Goal: Task Accomplishment & Management: Complete application form

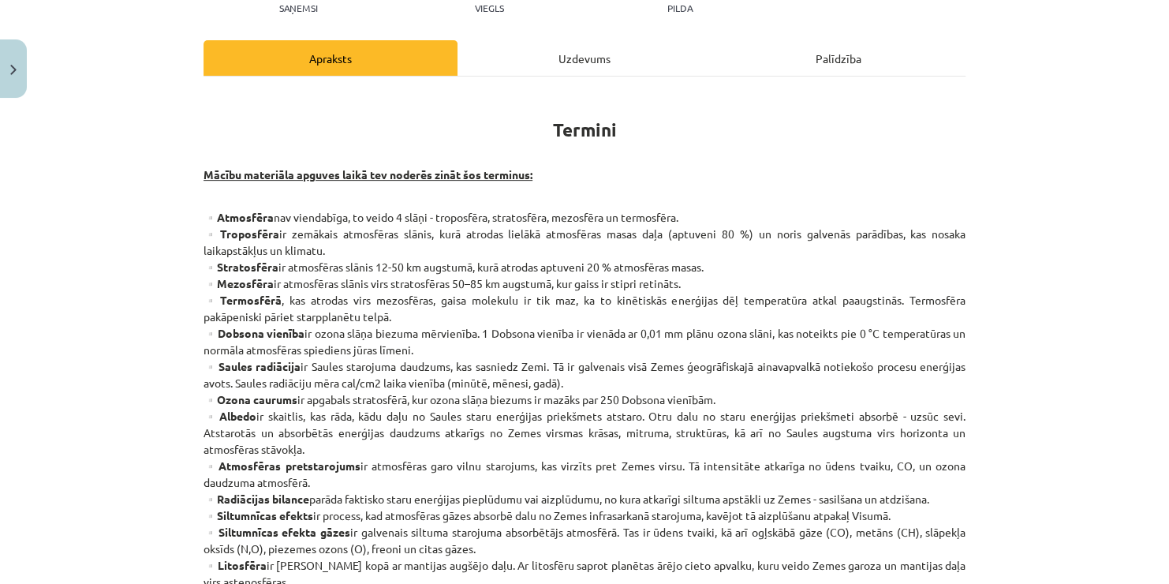
scroll to position [192, 0]
click at [580, 57] on div "Uzdevums" at bounding box center [584, 56] width 254 height 35
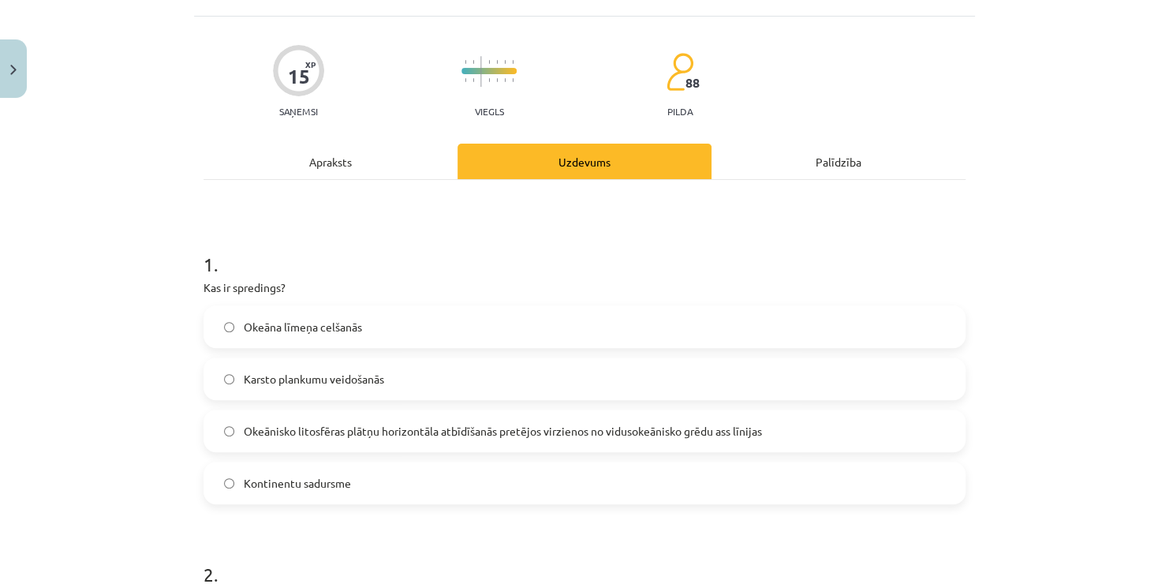
scroll to position [56, 0]
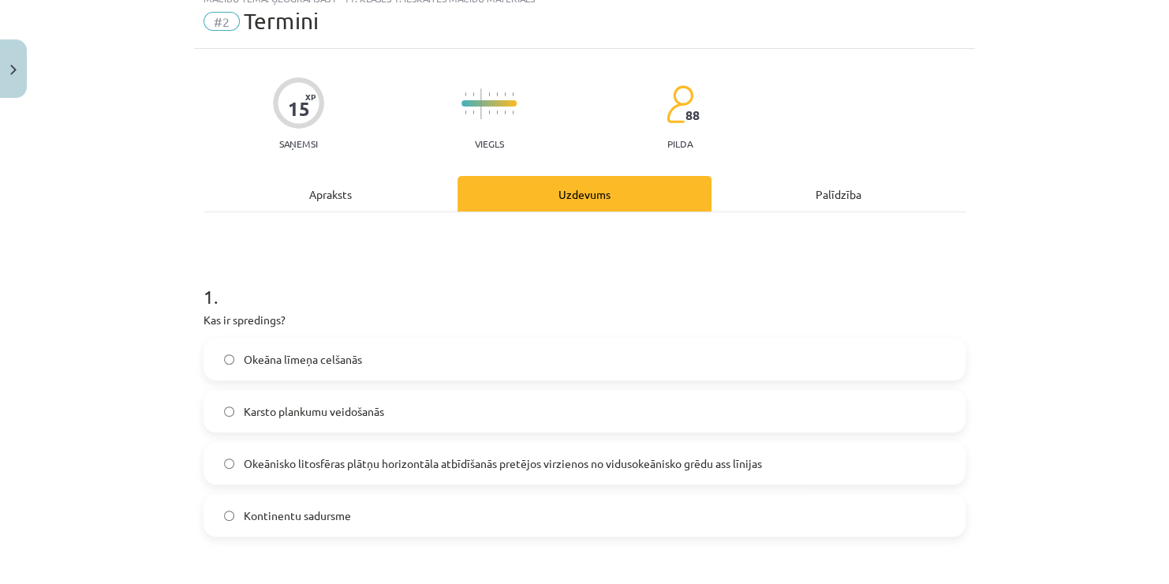
click at [300, 183] on div "Apraksts" at bounding box center [331, 193] width 254 height 35
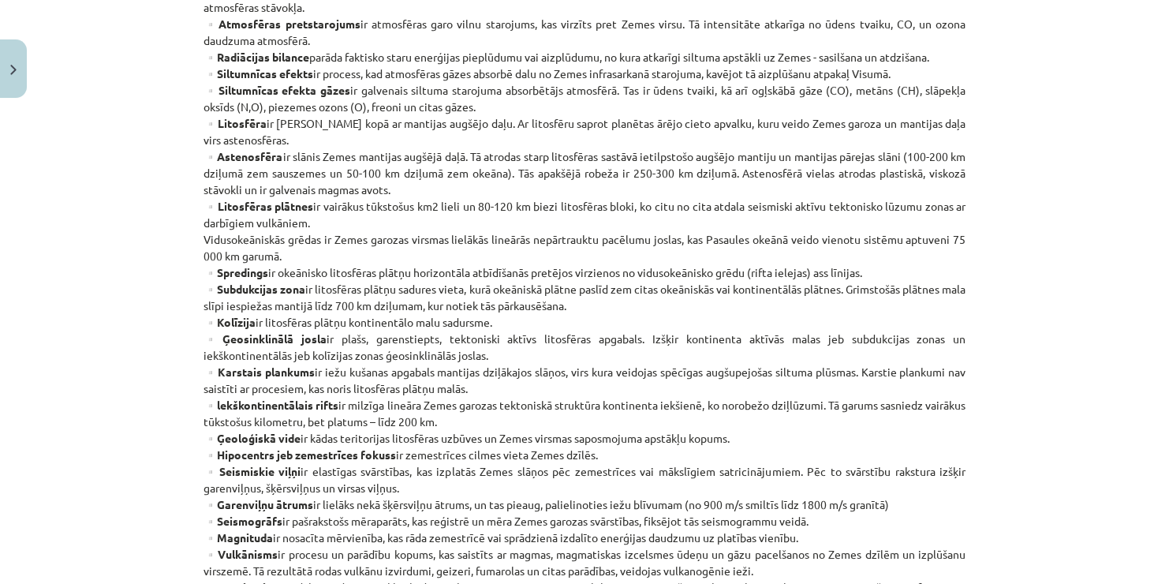
scroll to position [634, 0]
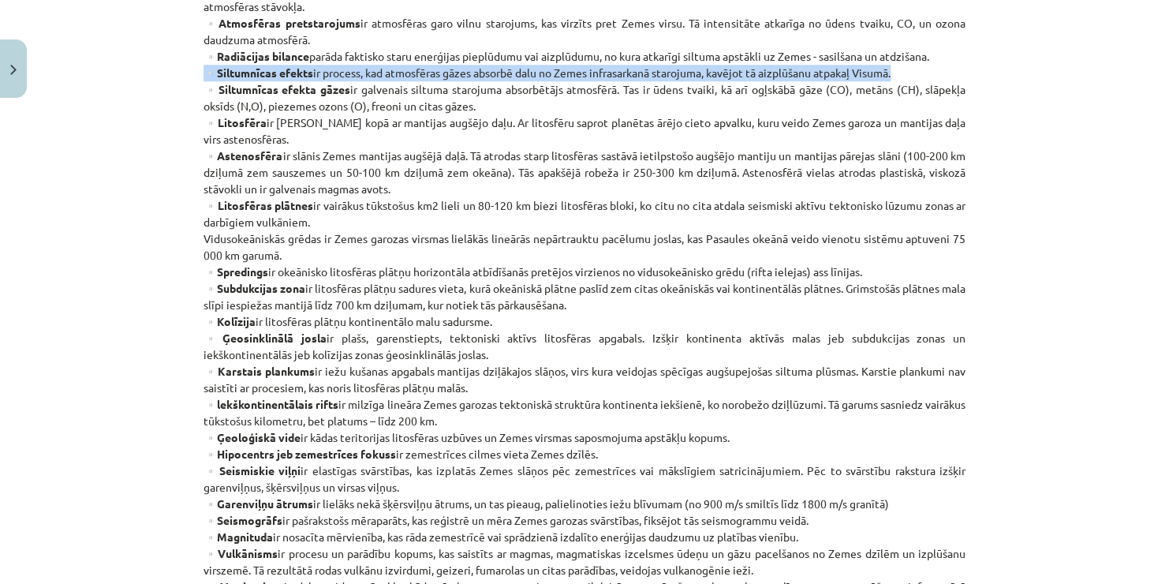
drag, startPoint x: 200, startPoint y: 71, endPoint x: 935, endPoint y: 66, distance: 735.1
click at [935, 66] on p "▫️Atmosfēra nav viendabīga, to veido 4 slāņi - troposfēra, stratosfēra, mezosfē…" at bounding box center [585, 189] width 762 height 845
drag, startPoint x: 214, startPoint y: 91, endPoint x: 471, endPoint y: 111, distance: 257.9
click at [471, 111] on p "▫️Atmosfēra nav viendabīga, to veido 4 slāņi - troposfēra, stratosfēra, mezosfē…" at bounding box center [585, 189] width 762 height 845
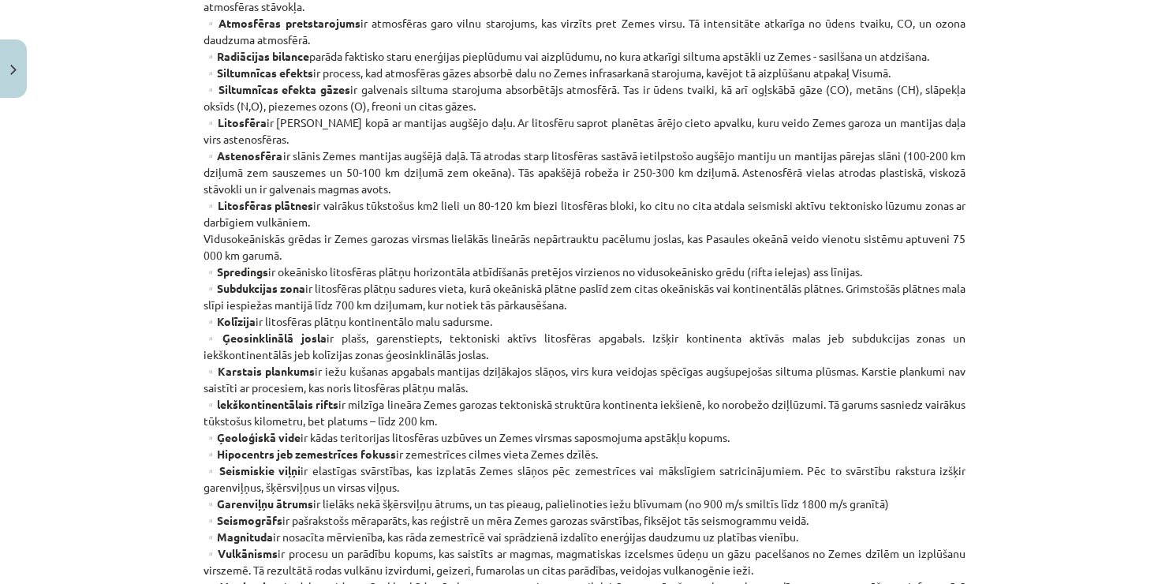
click at [1026, 197] on div "Mācību tēma: Ģeogrāfijas i - 11. klases 1. ieskaites mācību materiāls #2 Termin…" at bounding box center [584, 292] width 1169 height 584
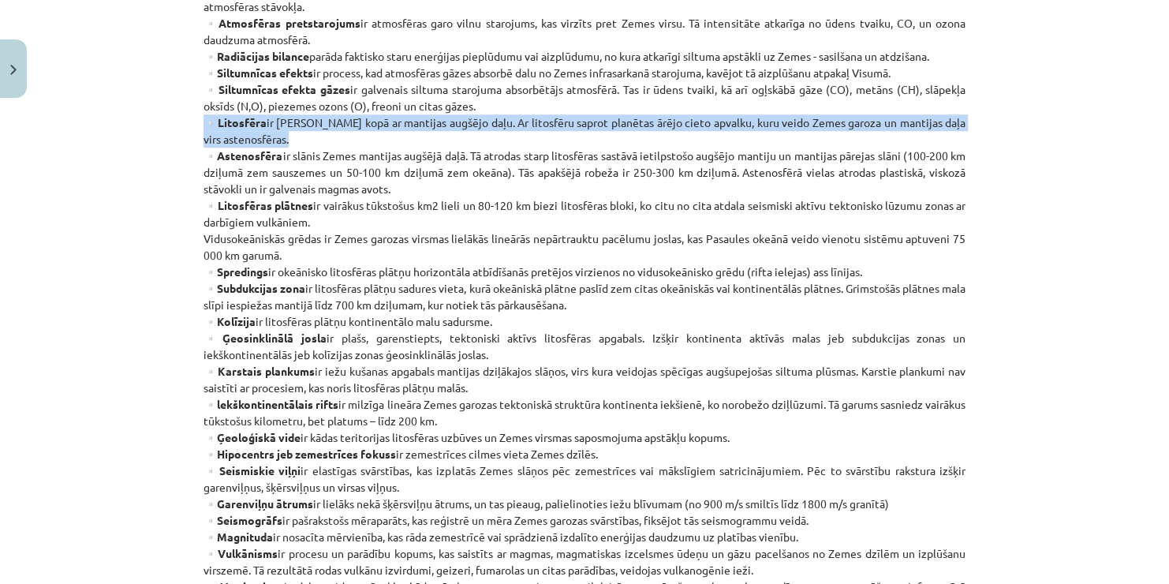
drag, startPoint x: 200, startPoint y: 118, endPoint x: 286, endPoint y: 141, distance: 89.9
click at [286, 141] on p "▫️Atmosfēra nav viendabīga, to veido 4 slāņi - troposfēra, stratosfēra, mezosfē…" at bounding box center [585, 189] width 762 height 845
drag, startPoint x: 286, startPoint y: 141, endPoint x: 366, endPoint y: 140, distance: 79.7
click at [366, 140] on p "▫️Atmosfēra nav viendabīga, to veido 4 slāņi - troposfēra, stratosfēra, mezosfē…" at bounding box center [585, 189] width 762 height 845
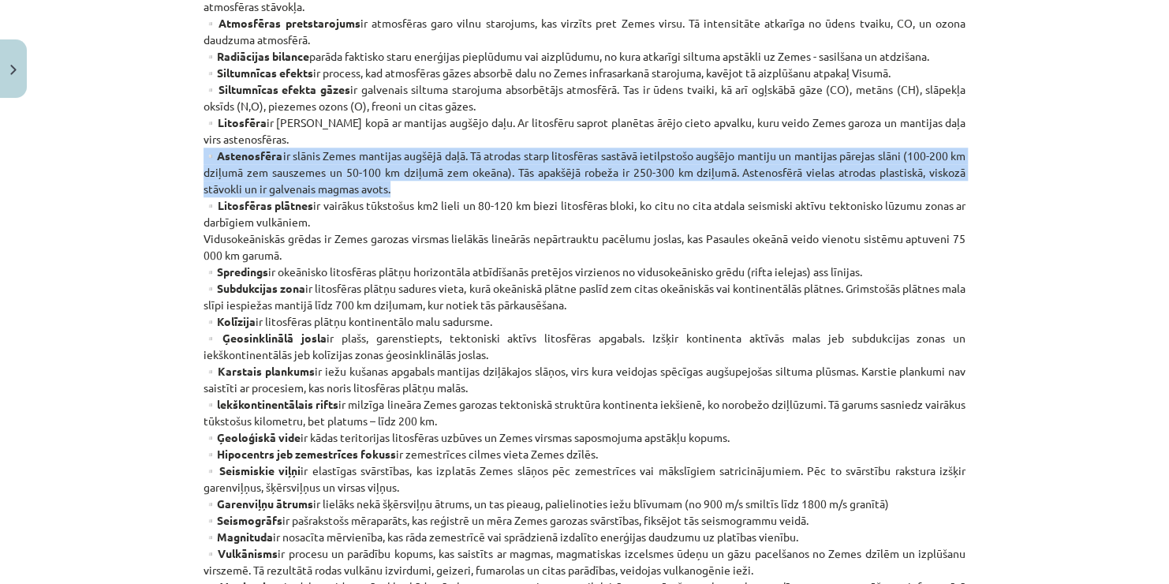
drag, startPoint x: 204, startPoint y: 155, endPoint x: 397, endPoint y: 189, distance: 196.2
click at [397, 189] on p "▫️Atmosfēra nav viendabīga, to veido 4 slāņi - troposfēra, stratosfēra, mezosfē…" at bounding box center [585, 189] width 762 height 845
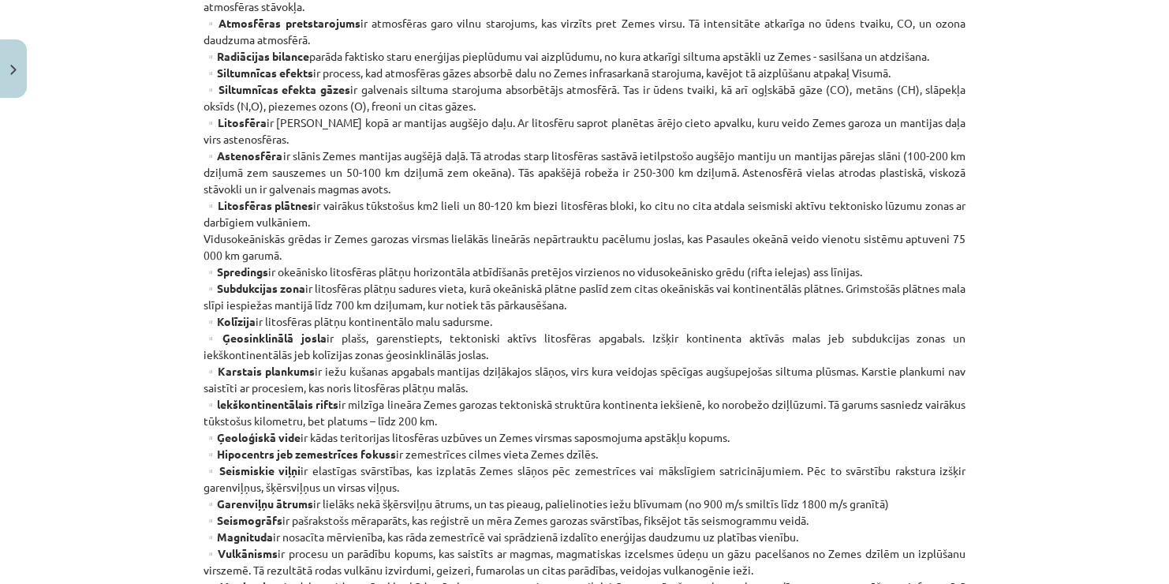
click at [1072, 256] on div "Mācību tēma: Ģeogrāfijas i - 11. klases 1. ieskaites mācību materiāls #2 Termin…" at bounding box center [584, 292] width 1169 height 584
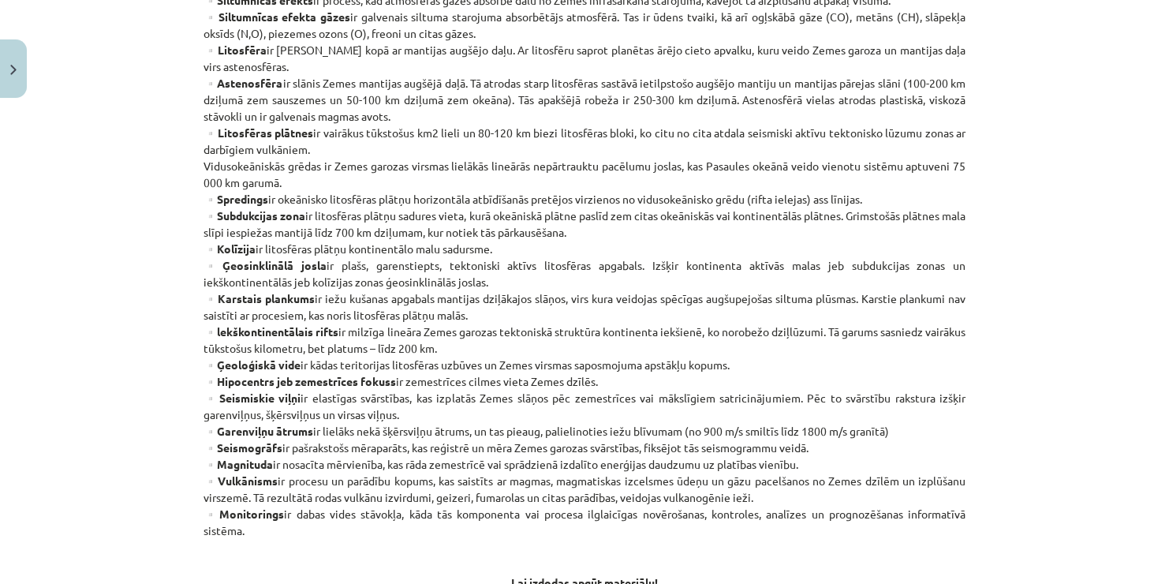
scroll to position [710, 0]
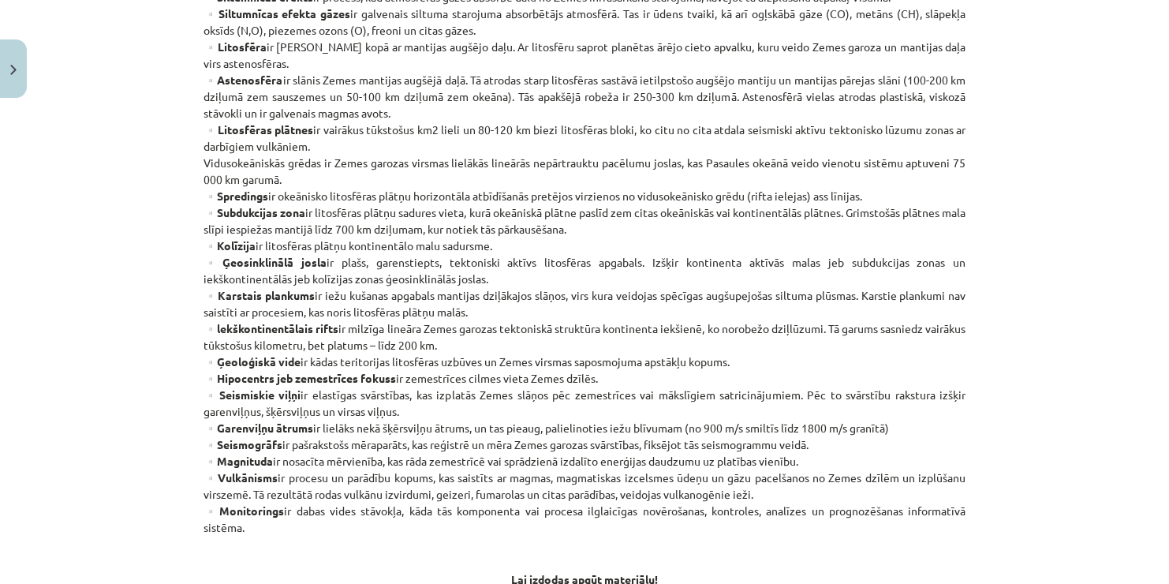
click at [345, 233] on p "▫️Atmosfēra nav viendabīga, to veido 4 slāņi - troposfēra, stratosfēra, mezosfē…" at bounding box center [585, 113] width 762 height 845
drag, startPoint x: 200, startPoint y: 331, endPoint x: 491, endPoint y: 352, distance: 291.8
click at [491, 352] on p "▫️Atmosfēra nav viendabīga, to veido 4 slāņi - troposfēra, stratosfēra, mezosfē…" at bounding box center [585, 113] width 762 height 845
drag, startPoint x: 203, startPoint y: 374, endPoint x: 597, endPoint y: 373, distance: 394.4
click at [597, 373] on p "▫️Atmosfēra nav viendabīga, to veido 4 slāņi - troposfēra, stratosfēra, mezosfē…" at bounding box center [585, 113] width 762 height 845
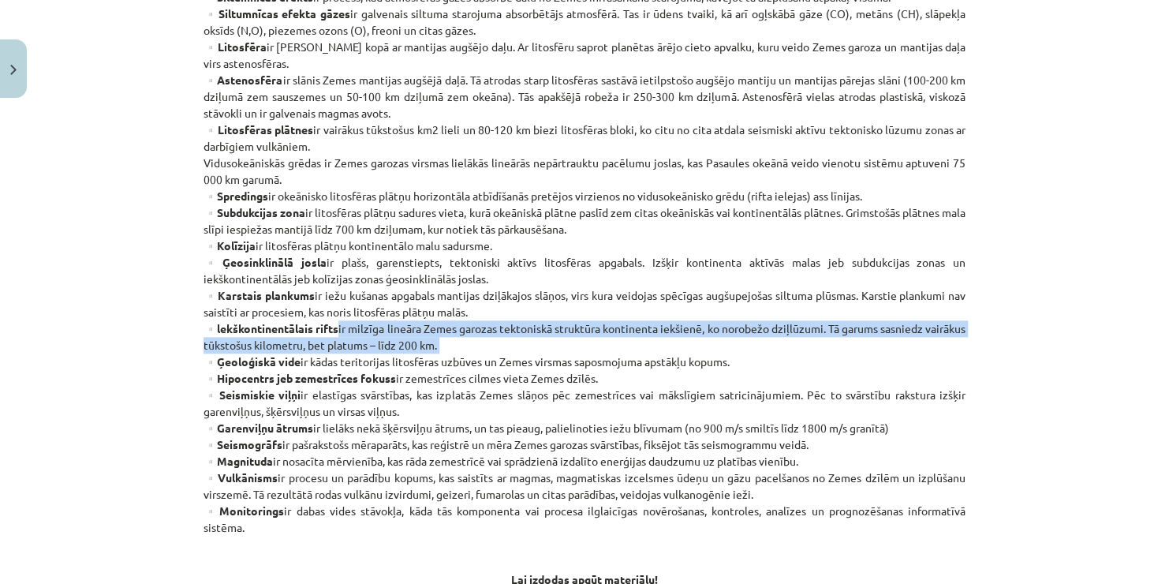
drag, startPoint x: 1082, startPoint y: 340, endPoint x: 159, endPoint y: 354, distance: 923.7
click at [159, 354] on div "Mācību tēma: Ģeogrāfijas i - 11. klases 1. ieskaites mācību materiāls #2 Termin…" at bounding box center [584, 292] width 1169 height 584
drag, startPoint x: 195, startPoint y: 399, endPoint x: 398, endPoint y: 413, distance: 204.0
click at [398, 413] on div "15 XP Saņemsi Viegls 88 pilda Apraksts Uzdevums Palīdzība Termini Mācību materi…" at bounding box center [584, 63] width 781 height 1336
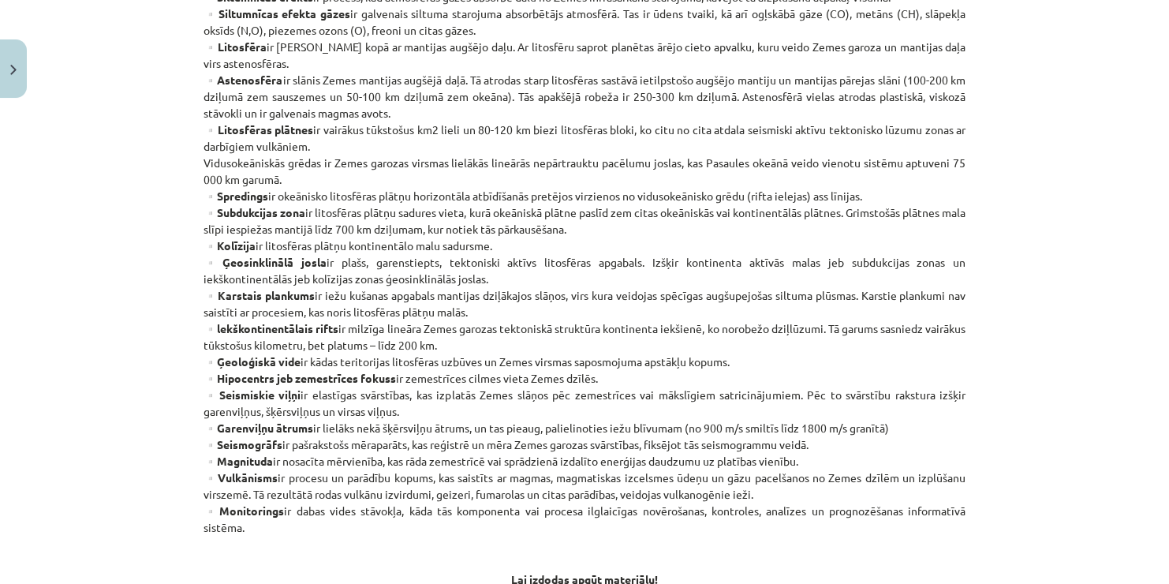
click at [966, 290] on div "15 XP Saņemsi Viegls 88 pilda Apraksts Uzdevums Palīdzība Termini Mācību materi…" at bounding box center [584, 63] width 781 height 1336
click at [1115, 410] on div "Mācību tēma: Ģeogrāfijas i - 11. klases 1. ieskaites mācību materiāls #2 Termin…" at bounding box center [584, 292] width 1169 height 584
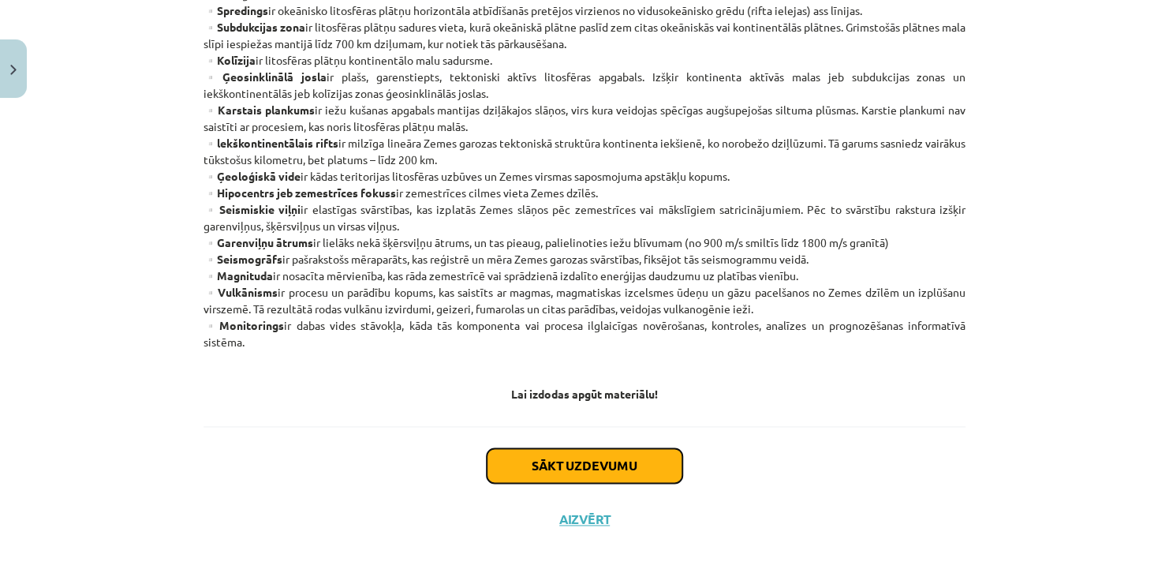
click at [600, 476] on button "Sākt uzdevumu" at bounding box center [585, 465] width 196 height 35
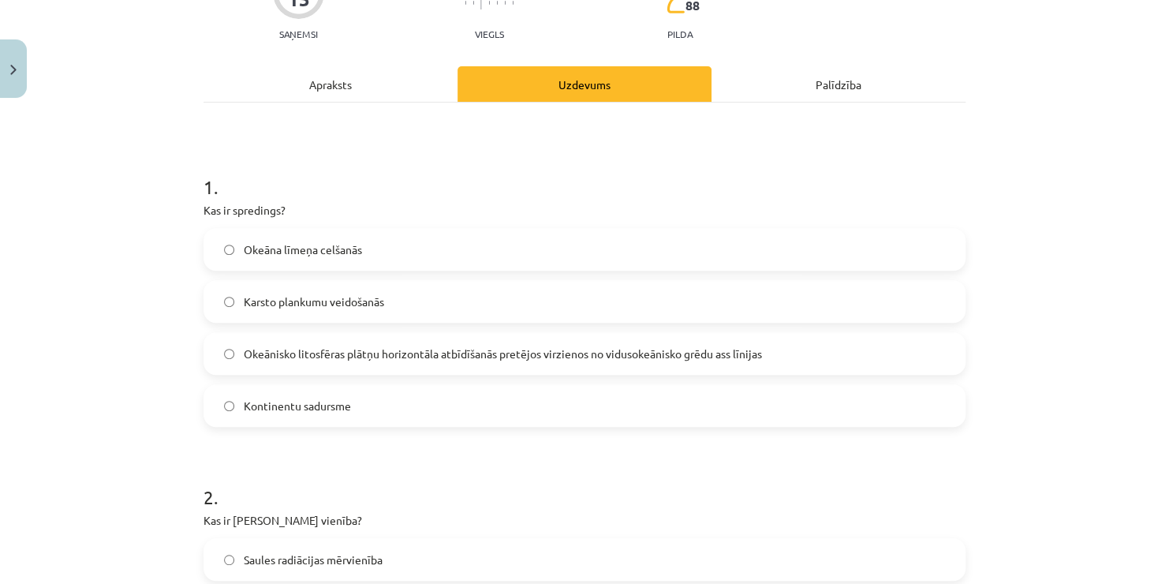
scroll to position [39, 0]
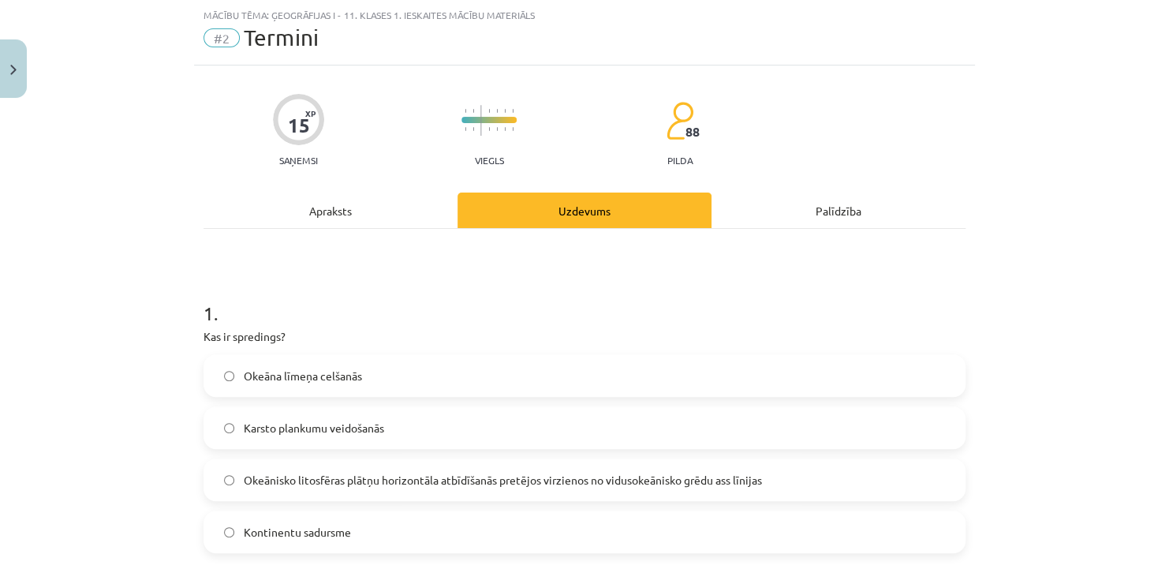
click at [470, 479] on span "Okeānisko litosfēras plātņu horizontāla atbīdīšanās pretējos virzienos no vidus…" at bounding box center [503, 480] width 518 height 17
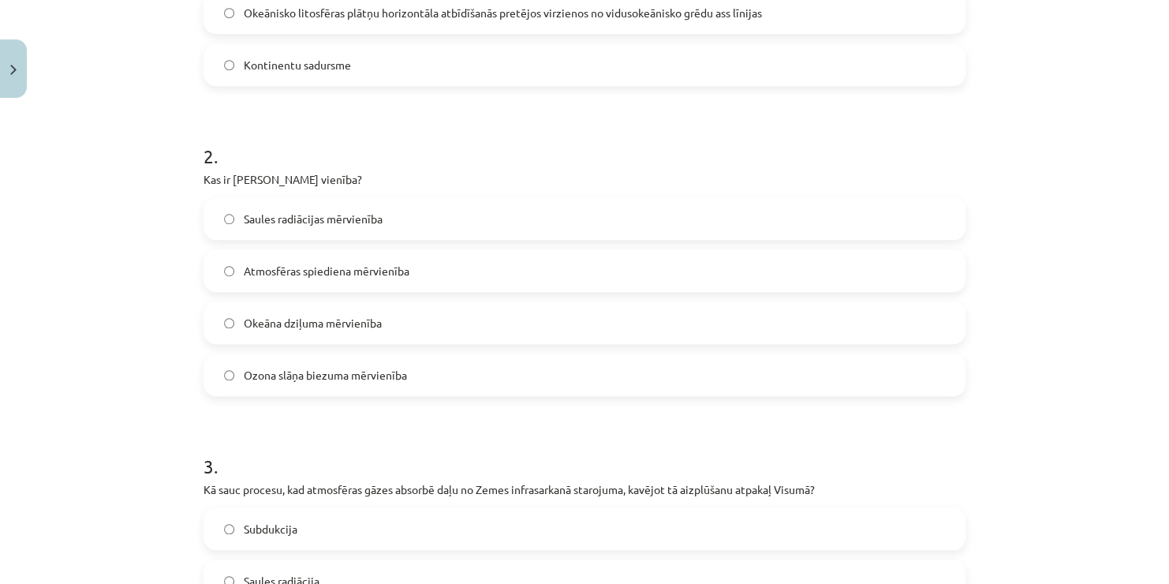
scroll to position [506, 0]
click at [596, 379] on label "Ozona slāņa biezuma mērvienība" at bounding box center [584, 374] width 759 height 39
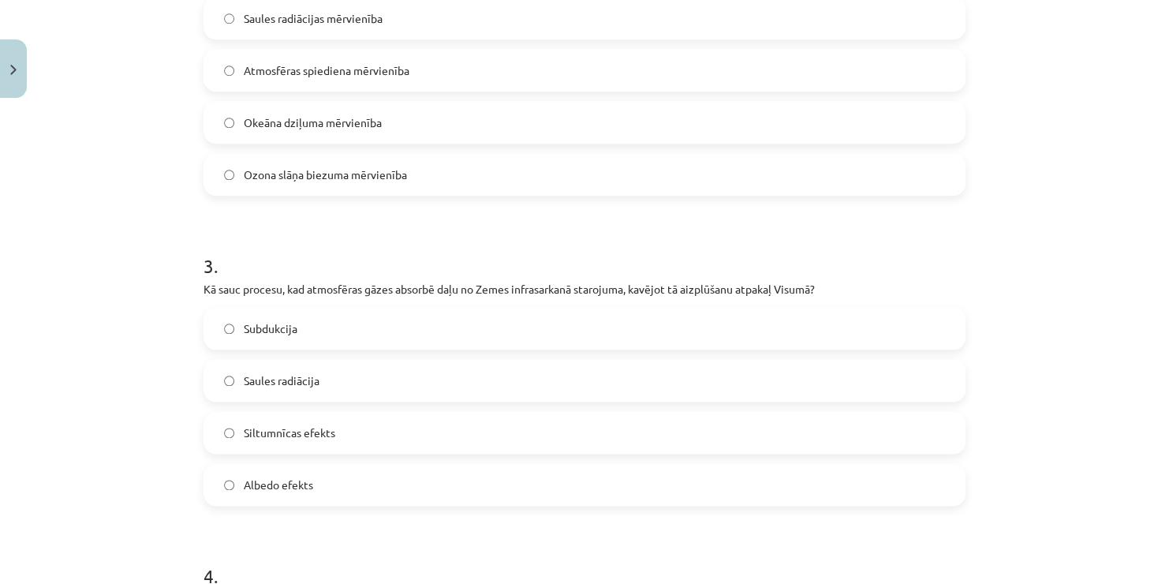
scroll to position [711, 0]
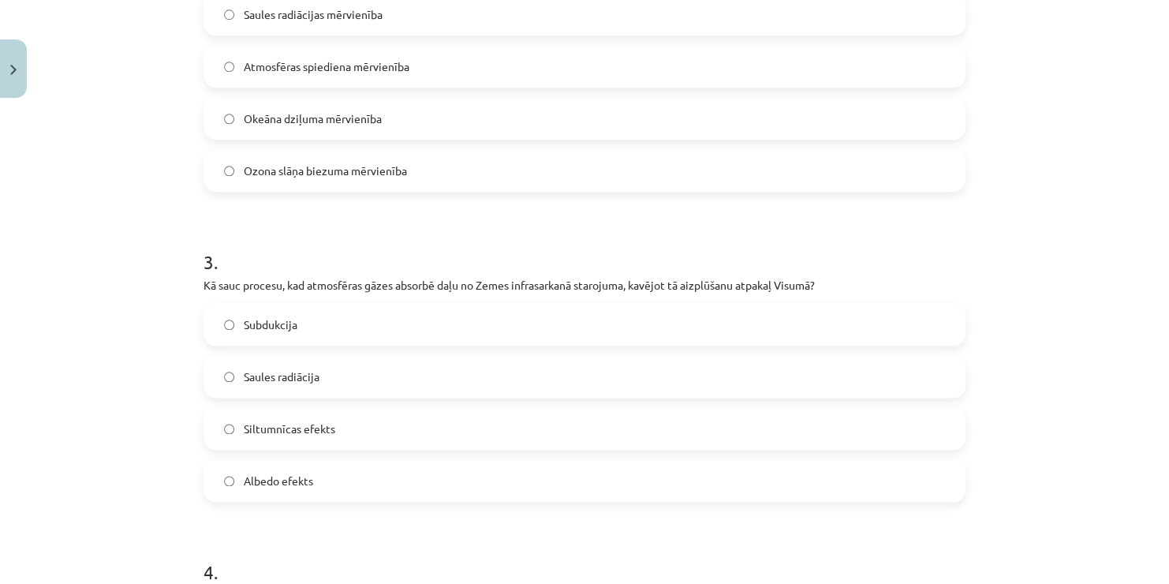
click at [856, 409] on label "Siltumnīcas efekts" at bounding box center [584, 428] width 759 height 39
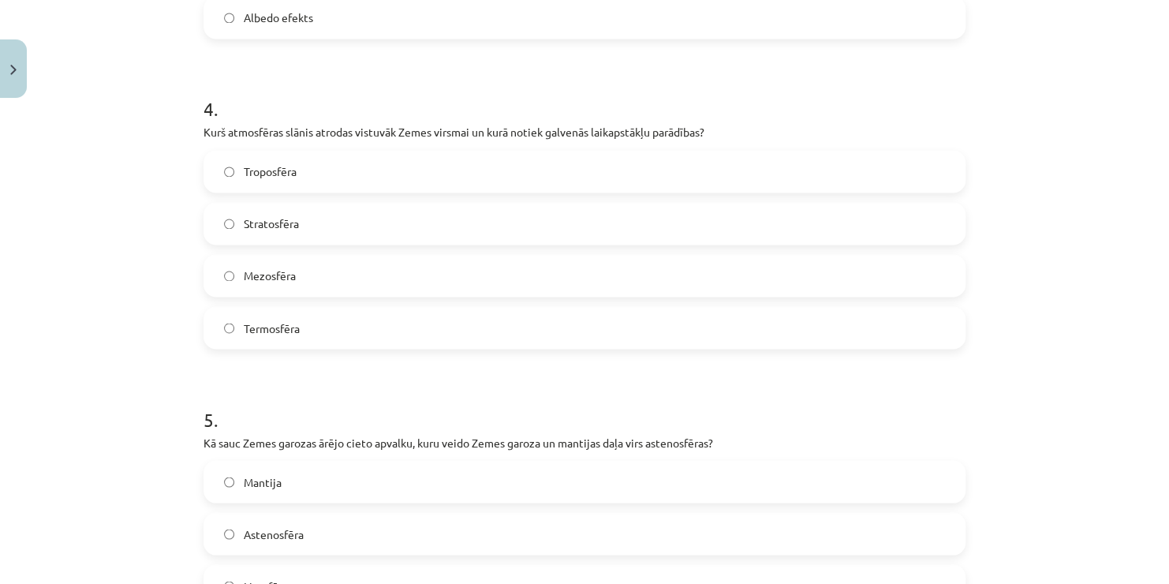
scroll to position [1174, 0]
click at [517, 167] on label "Troposfēra" at bounding box center [584, 170] width 759 height 39
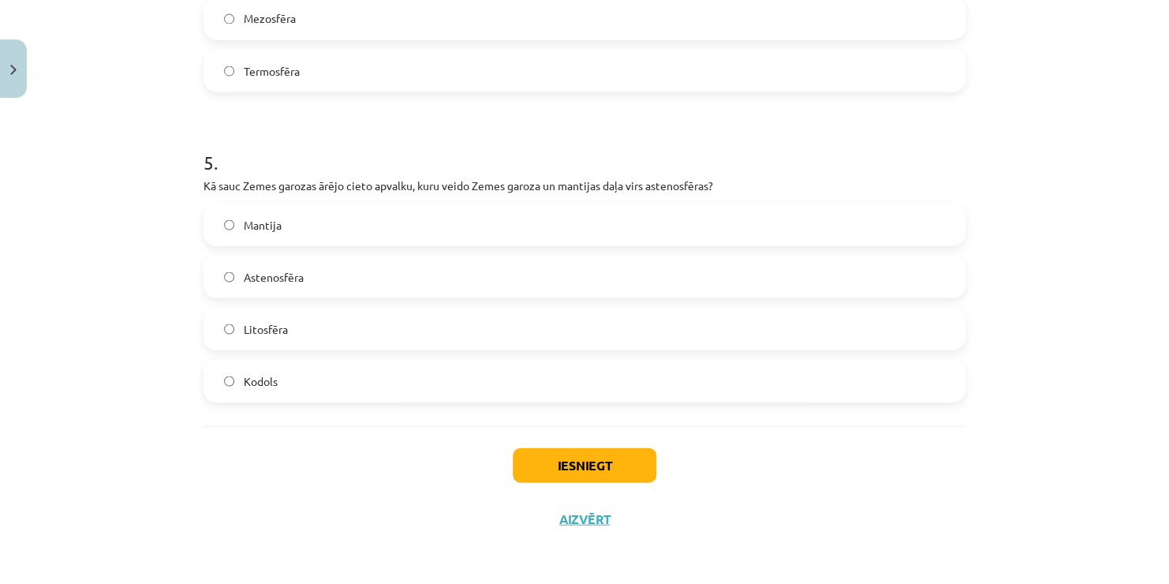
scroll to position [1410, 0]
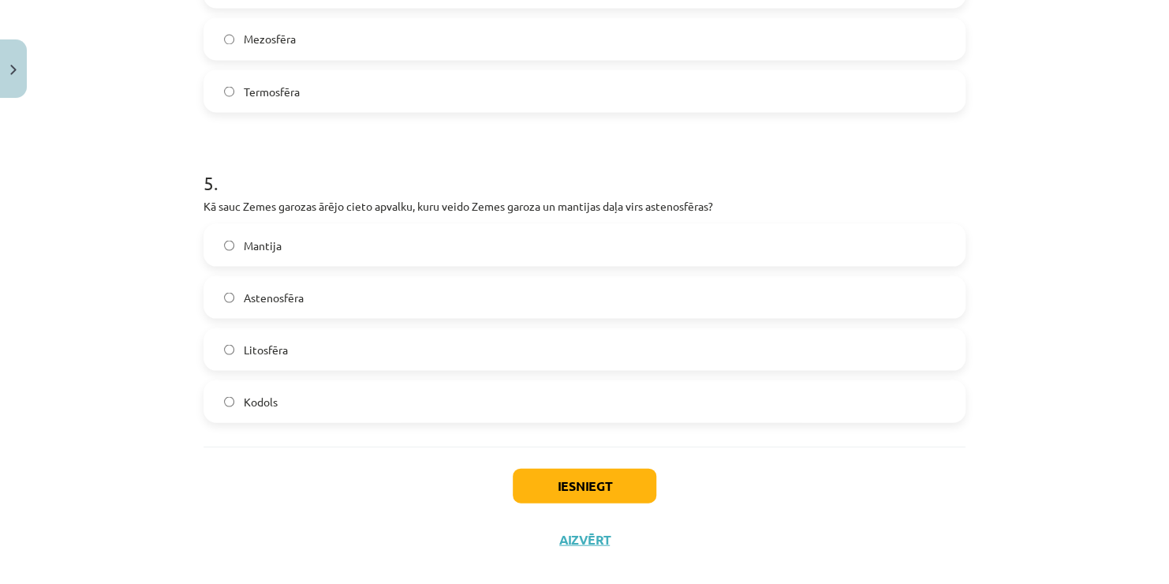
click at [550, 357] on label "Litosfēra" at bounding box center [584, 348] width 759 height 39
click at [590, 487] on button "Iesniegt" at bounding box center [585, 485] width 144 height 35
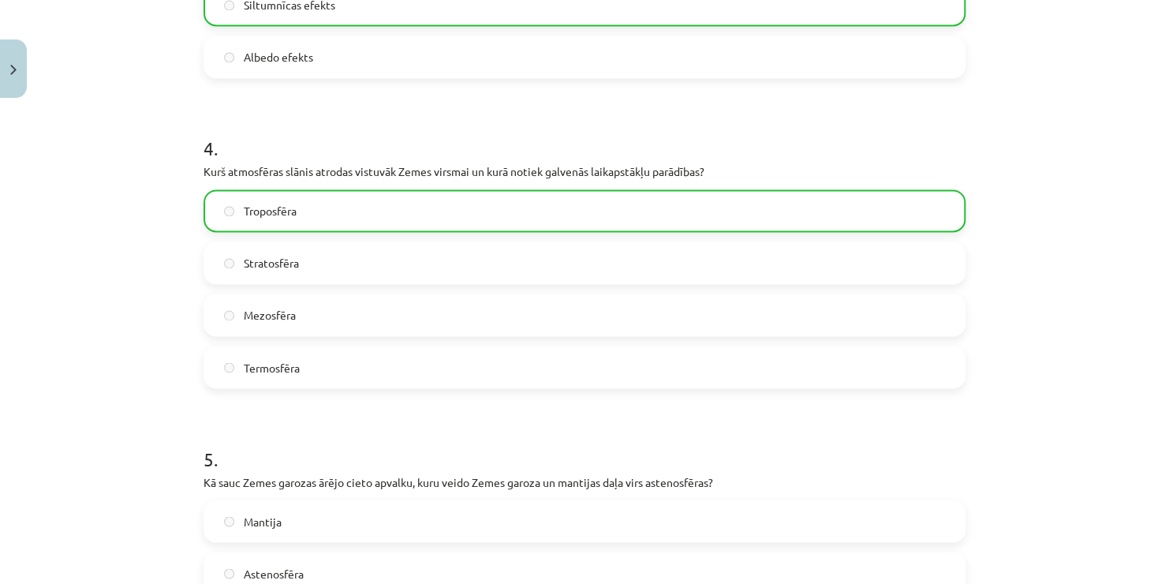
scroll to position [1458, 0]
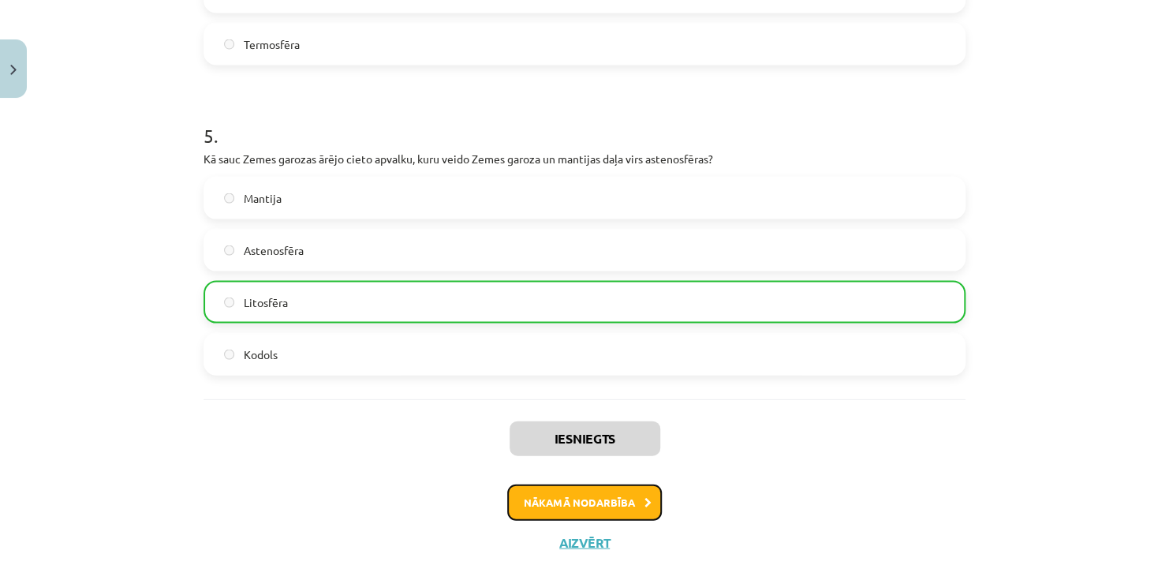
click at [618, 509] on button "Nākamā nodarbība" at bounding box center [584, 502] width 155 height 36
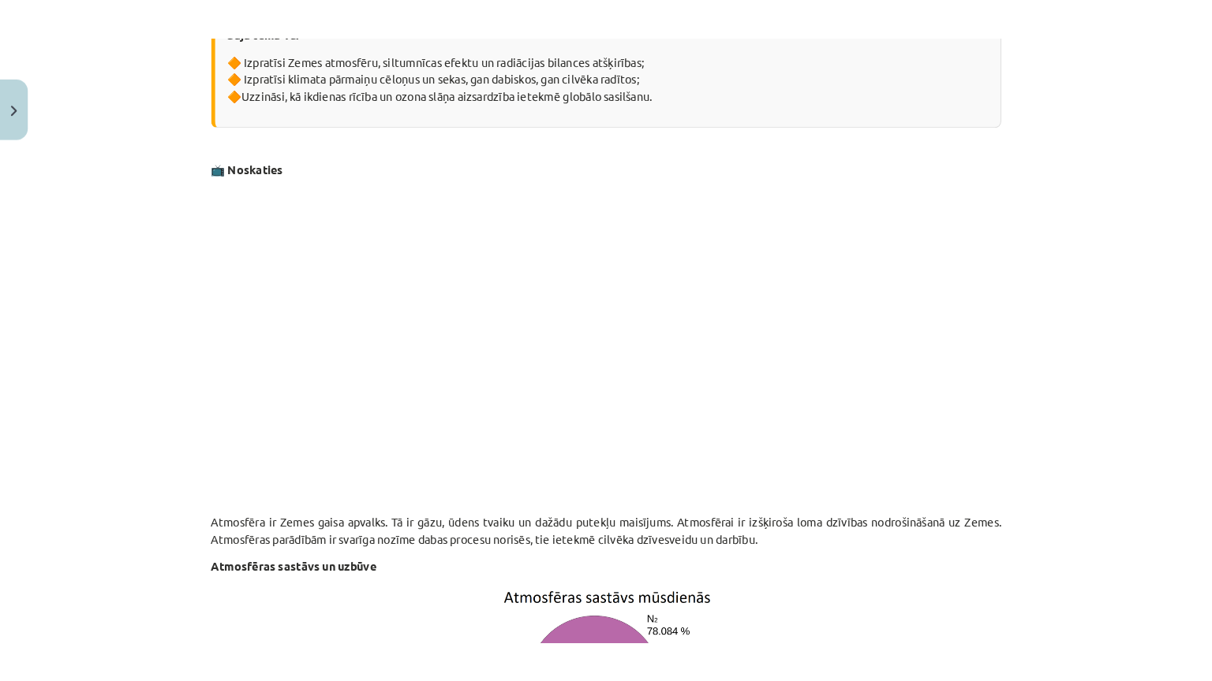
scroll to position [431, 0]
